Goal: Find specific page/section: Locate item on page

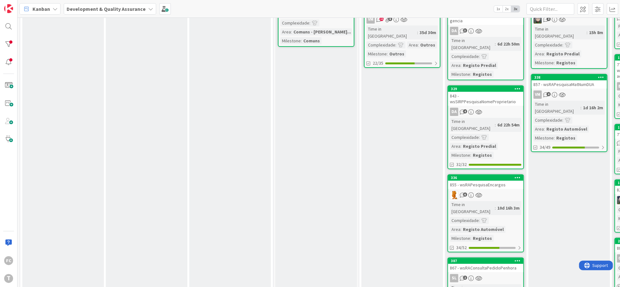
scroll to position [116, 0]
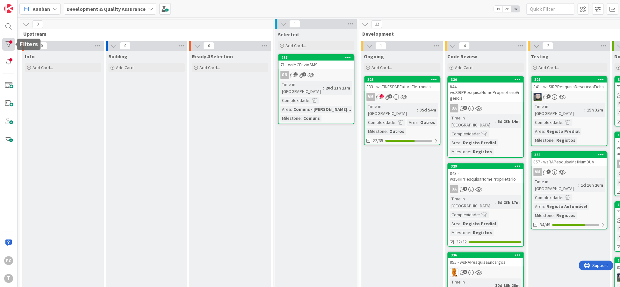
click at [4, 43] on div at bounding box center [8, 44] width 13 height 13
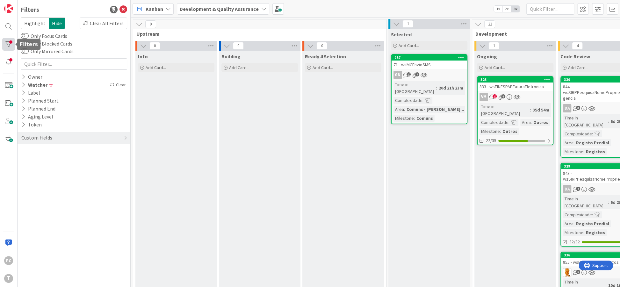
click at [4, 43] on div at bounding box center [8, 44] width 13 height 13
click at [9, 27] on div at bounding box center [8, 26] width 13 height 13
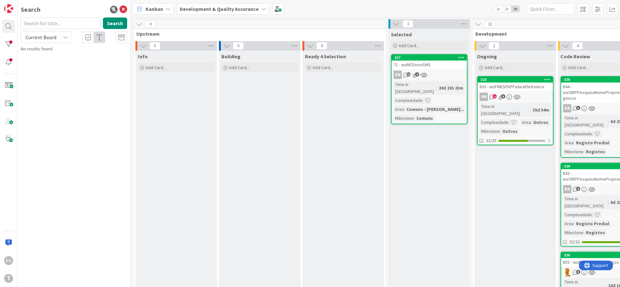
click at [50, 24] on input "text" at bounding box center [61, 23] width 80 height 11
click at [60, 26] on input "countdatas" at bounding box center [61, 23] width 80 height 11
click at [114, 24] on button "Search" at bounding box center [115, 23] width 24 height 11
click at [61, 26] on input "count" at bounding box center [61, 23] width 80 height 11
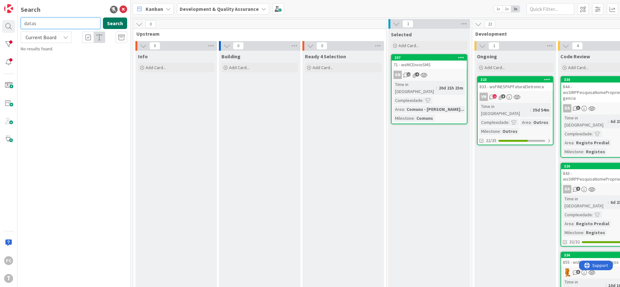
type input "datas"
click at [115, 22] on button "Search" at bounding box center [115, 23] width 24 height 11
click at [44, 25] on input "datas" at bounding box center [61, 23] width 80 height 11
click at [6, 50] on div at bounding box center [8, 44] width 13 height 13
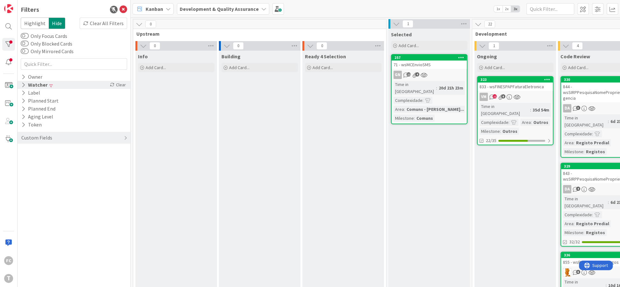
click at [24, 87] on icon at bounding box center [23, 84] width 4 height 5
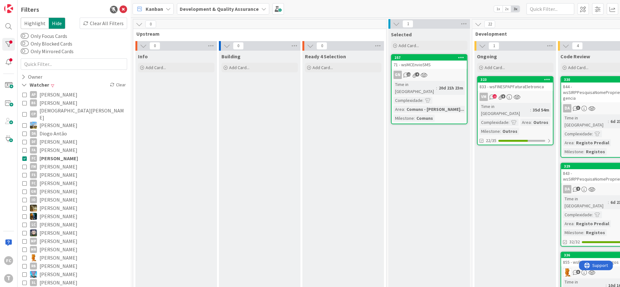
click at [24, 156] on icon at bounding box center [24, 158] width 4 height 4
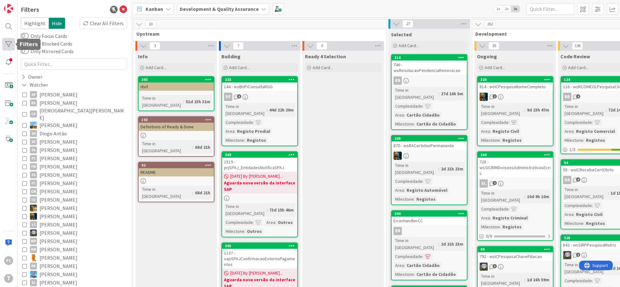
click at [6, 45] on div at bounding box center [8, 44] width 13 height 13
click at [8, 28] on div at bounding box center [8, 26] width 13 height 13
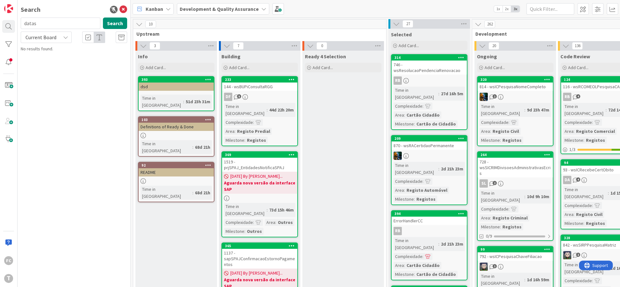
click at [57, 27] on input "datas" at bounding box center [61, 23] width 80 height 11
click at [110, 23] on button "Search" at bounding box center [115, 23] width 24 height 11
click at [59, 25] on input "datas" at bounding box center [61, 23] width 80 height 11
click at [6, 46] on div at bounding box center [8, 44] width 13 height 13
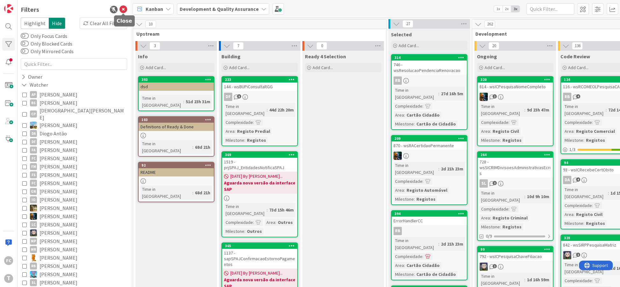
click at [123, 11] on icon at bounding box center [123, 10] width 8 height 8
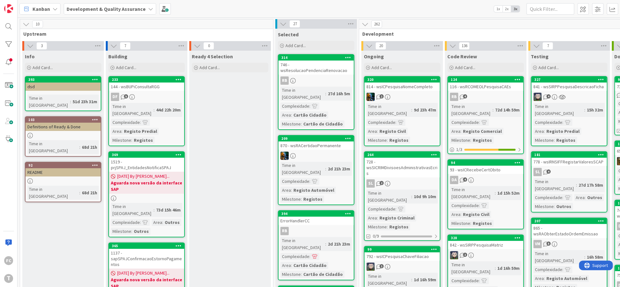
scroll to position [0, 4]
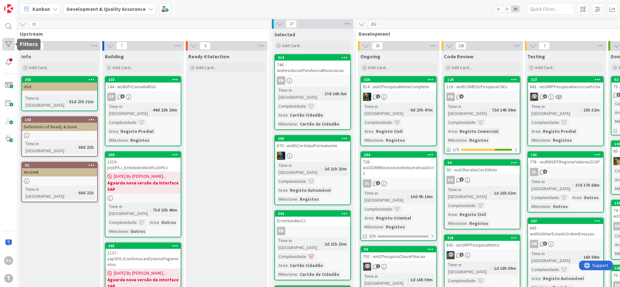
click at [10, 46] on div at bounding box center [8, 44] width 13 height 13
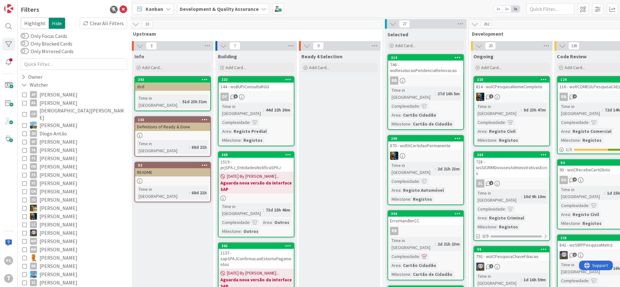
click at [25, 156] on icon at bounding box center [24, 158] width 4 height 4
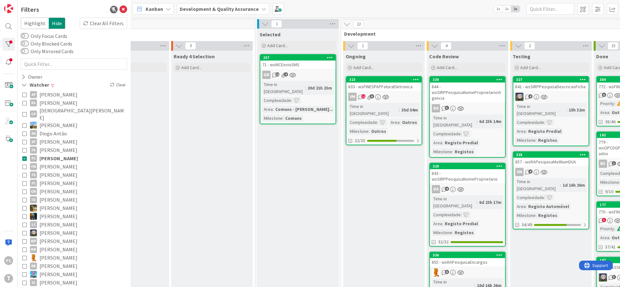
scroll to position [0, 132]
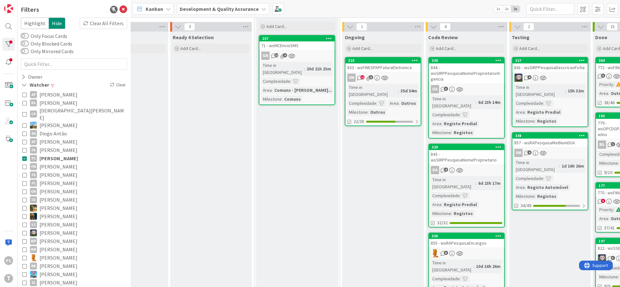
scroll to position [39, 132]
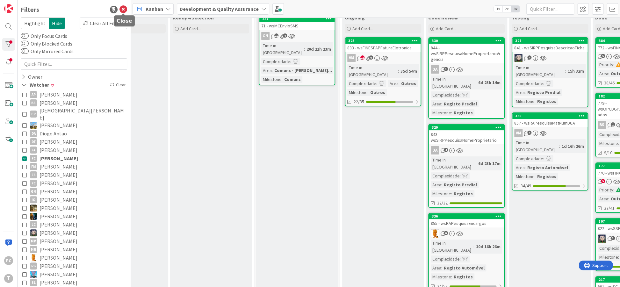
click at [124, 10] on icon at bounding box center [123, 10] width 8 height 8
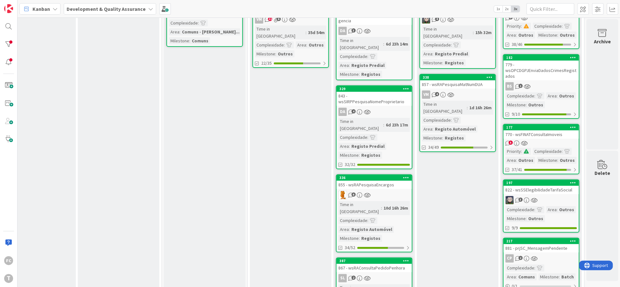
scroll to position [116, 112]
